Goal: Find contact information: Find contact information

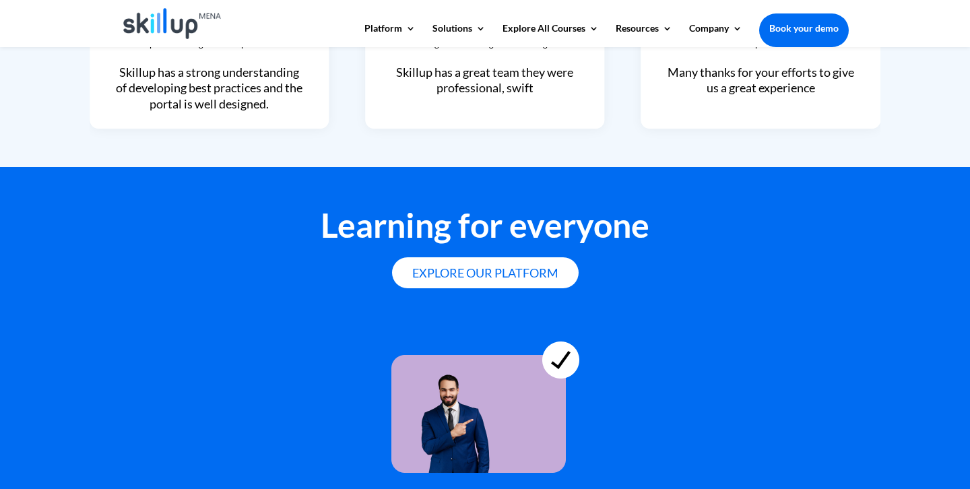
scroll to position [3766, 0]
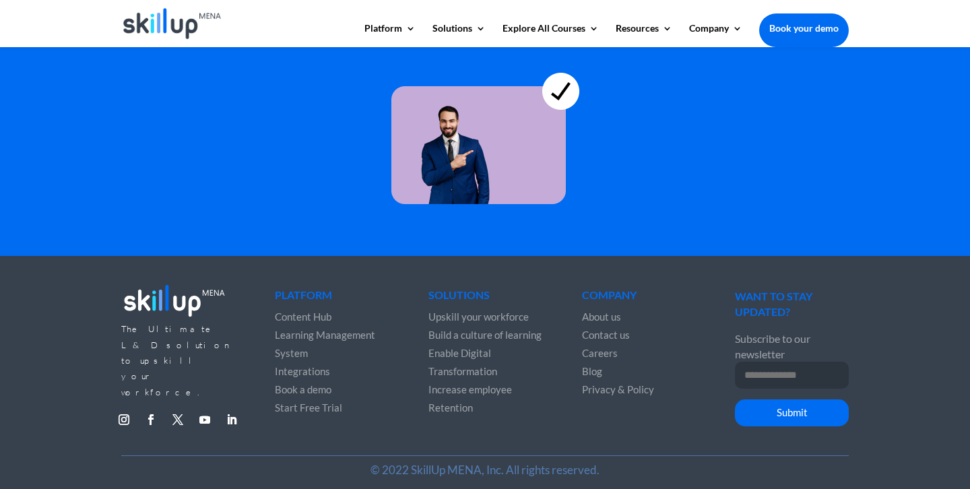
click at [607, 329] on span "Contact us" at bounding box center [606, 335] width 48 height 12
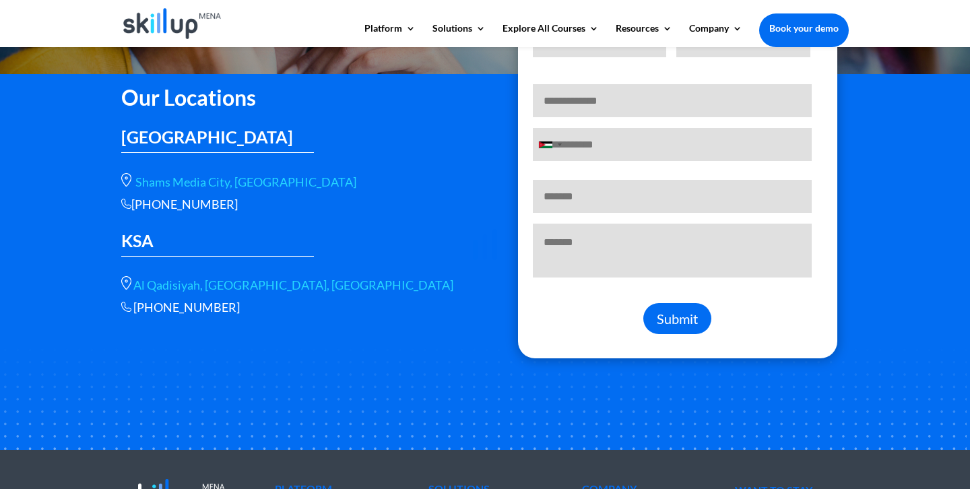
scroll to position [273, 0]
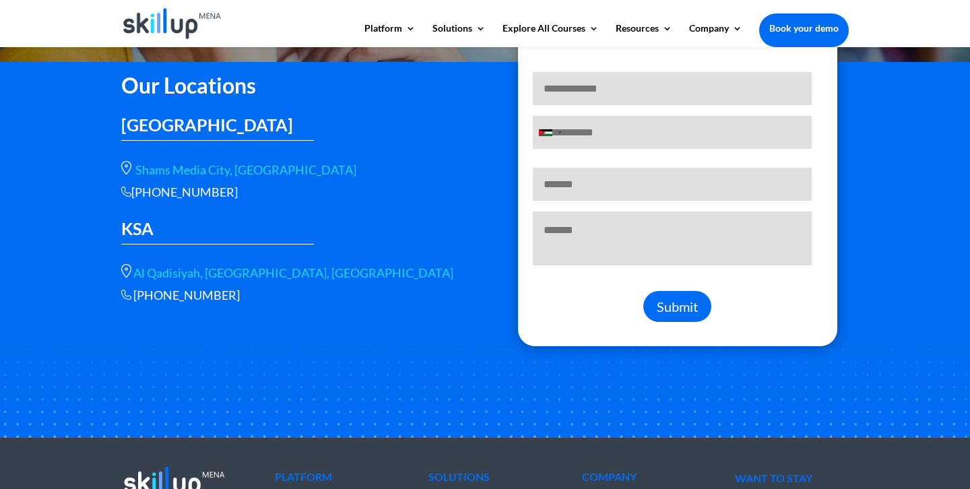
click at [155, 195] on div "[PHONE_NUMBER]" at bounding box center [292, 191] width 343 height 15
click at [135, 197] on div "[PHONE_NUMBER]" at bounding box center [292, 191] width 343 height 15
drag, startPoint x: 135, startPoint y: 196, endPoint x: 255, endPoint y: 197, distance: 119.2
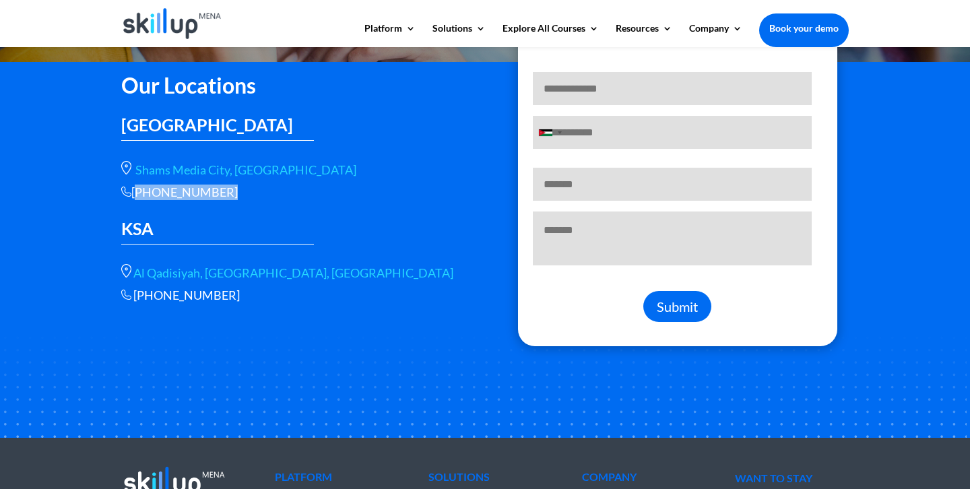
click at [255, 197] on div "[PHONE_NUMBER]" at bounding box center [292, 191] width 343 height 15
copy div "[PHONE_NUMBER]"
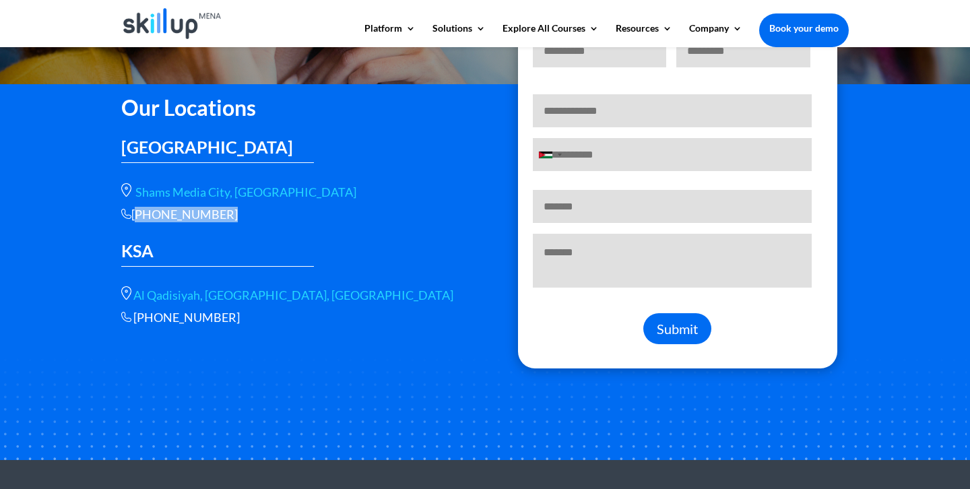
scroll to position [249, 0]
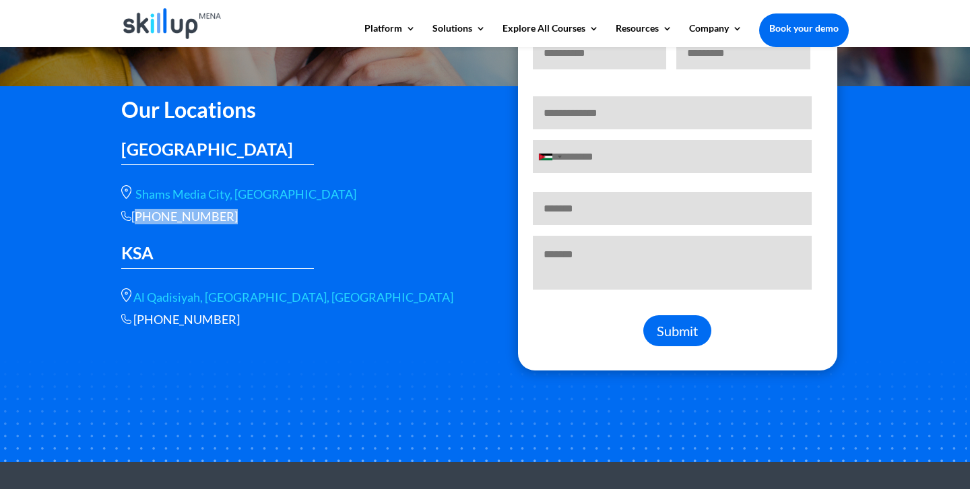
click at [166, 193] on link "Shams Media City, [GEOGRAPHIC_DATA]" at bounding box center [245, 194] width 221 height 15
